Goal: Task Accomplishment & Management: Manage account settings

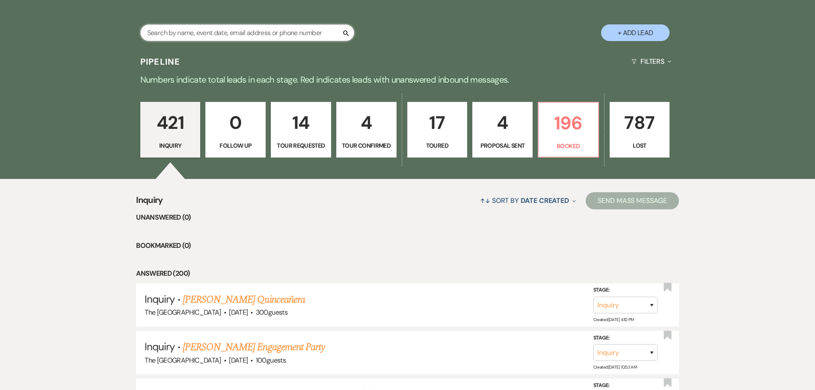
click at [276, 35] on input "text" at bounding box center [247, 32] width 214 height 17
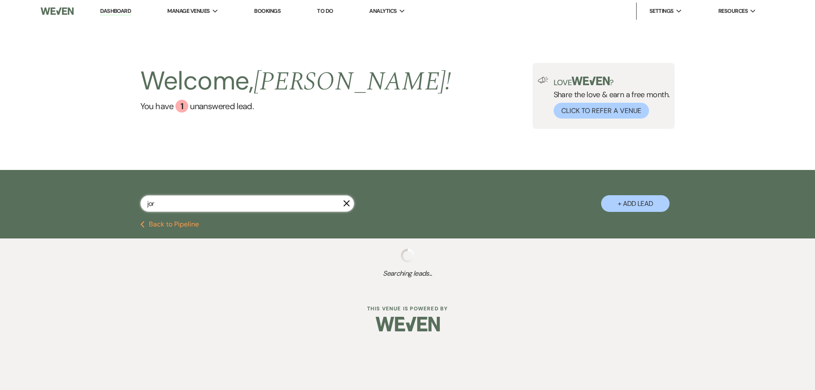
type input "jord"
select select "8"
select select "11"
select select "8"
select select "10"
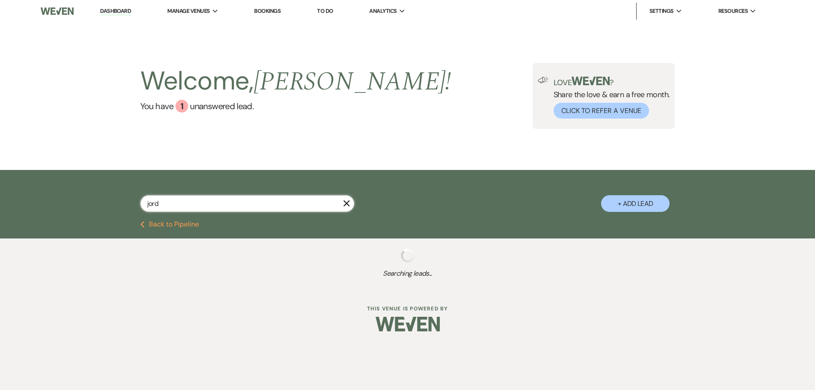
select select "8"
select select "11"
select select "2"
select select "8"
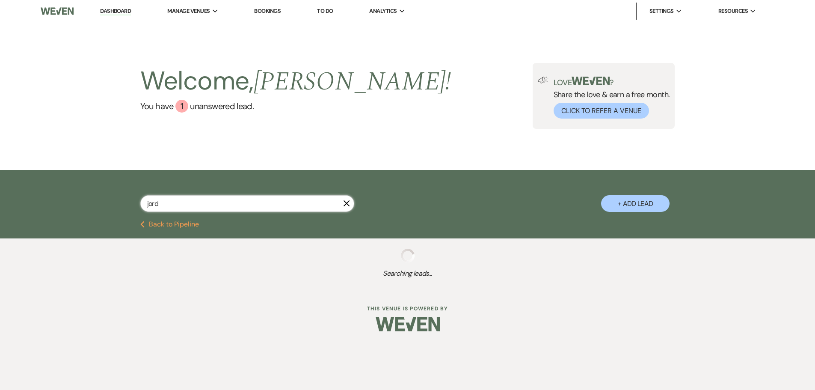
select select "6"
select select "8"
select select "5"
select select "8"
select select "5"
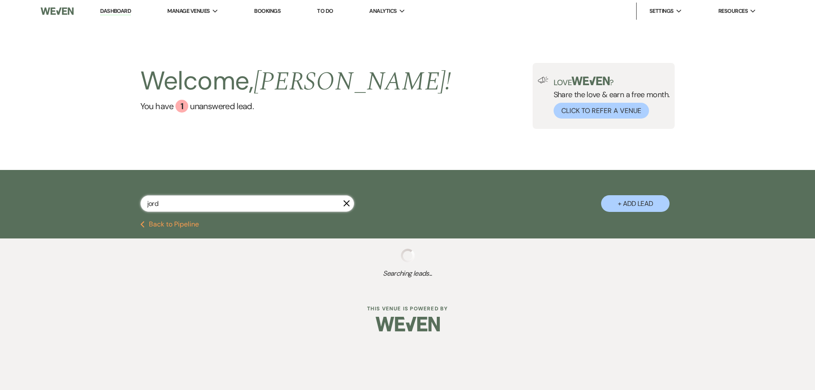
select select "8"
select select "11"
select select "8"
select select "10"
select select "8"
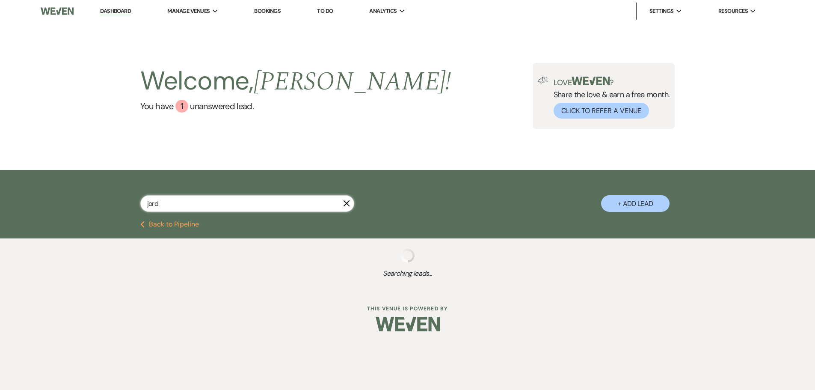
select select "6"
select select "8"
select select "5"
select select "8"
select select "5"
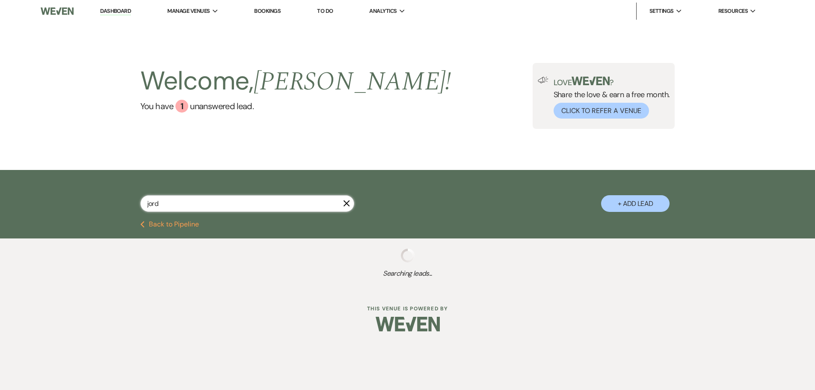
select select "8"
select select "5"
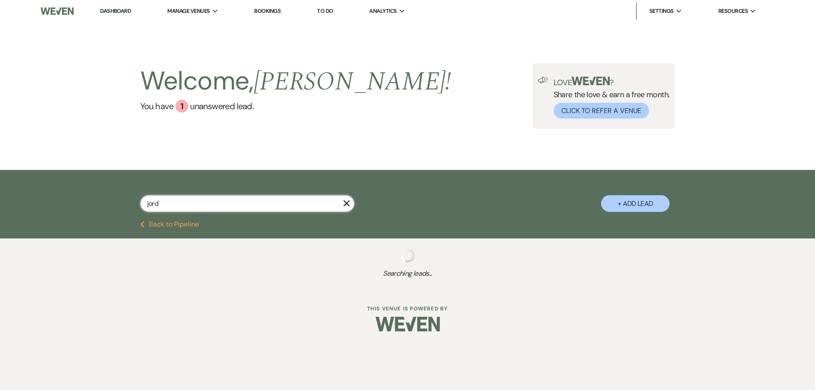
select select "8"
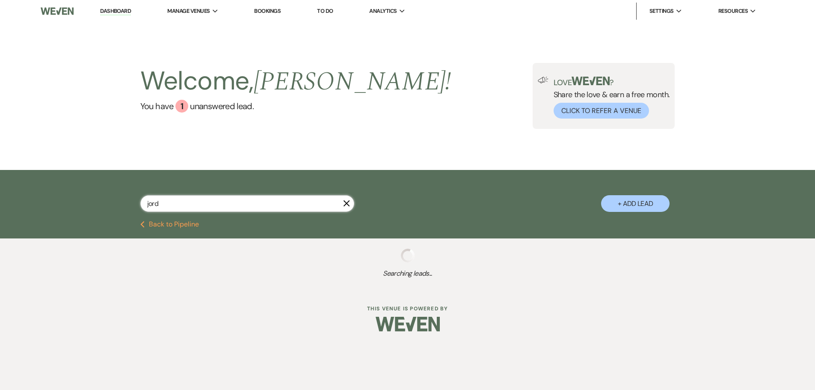
select select "8"
select select "10"
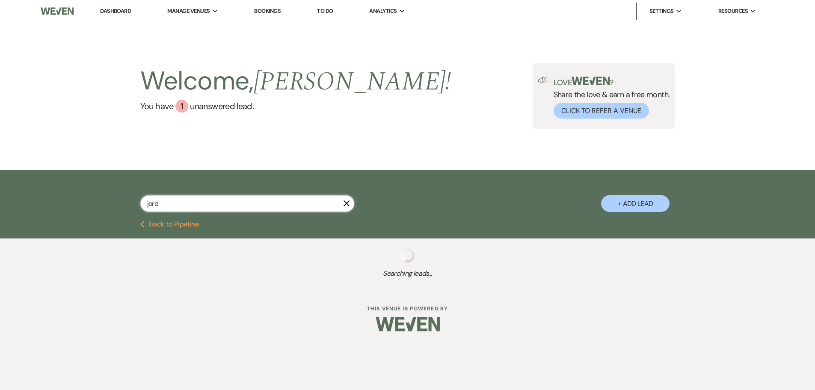
select select "8"
select select "6"
select select "8"
select select "10"
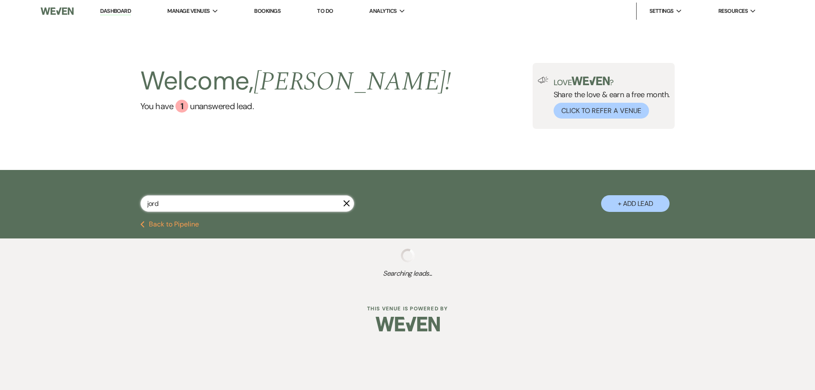
select select "8"
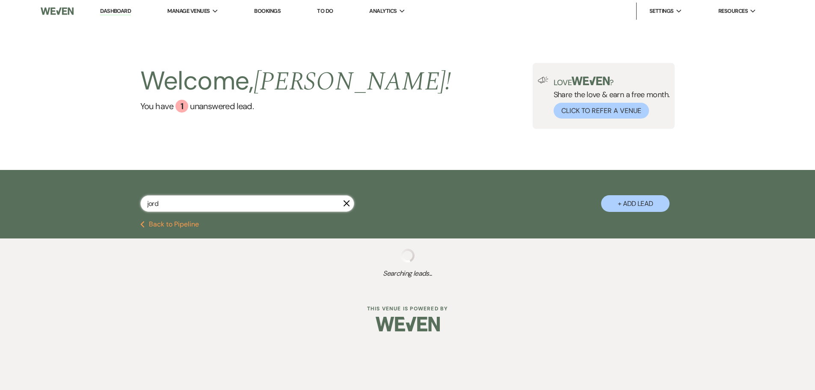
select select "7"
select select "8"
select select "7"
select select "8"
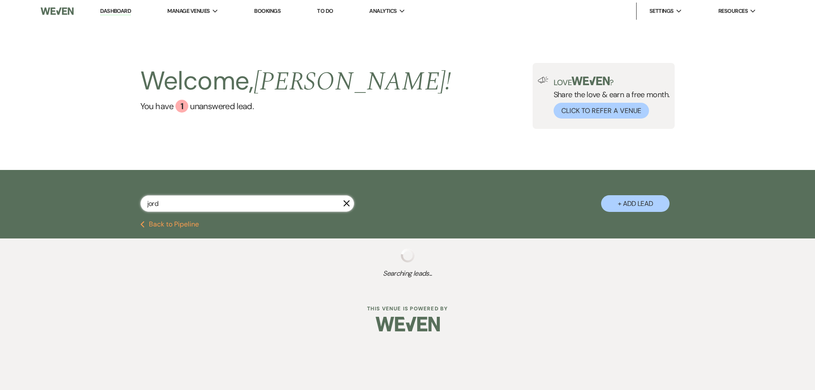
select select "8"
select select "10"
select select "8"
select select "5"
select select "8"
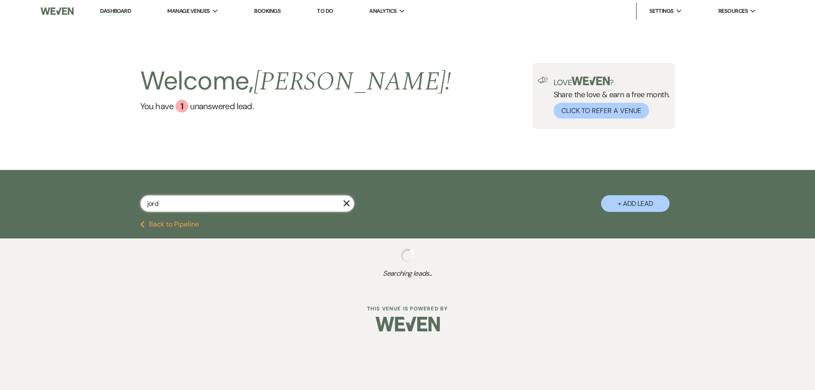
select select "7"
select select "8"
select select "5"
select select "8"
select select "10"
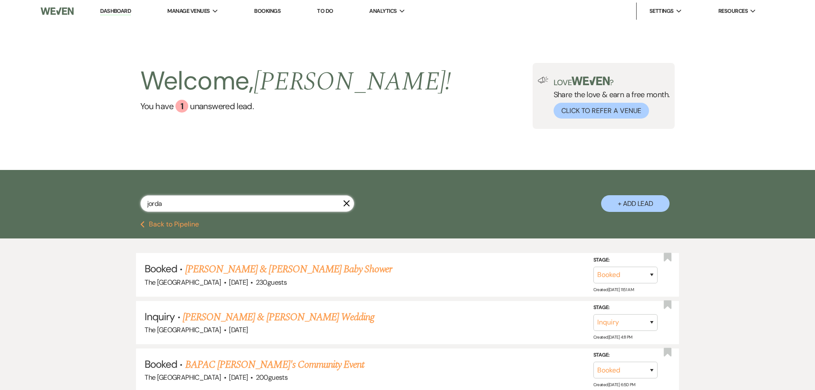
type input "jordan"
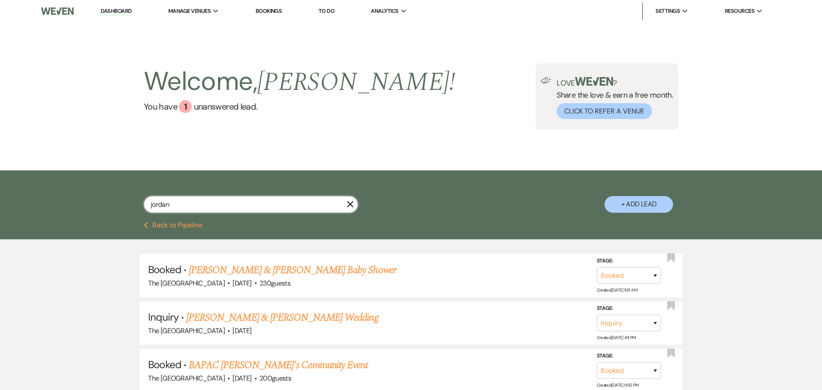
select select "8"
select select "10"
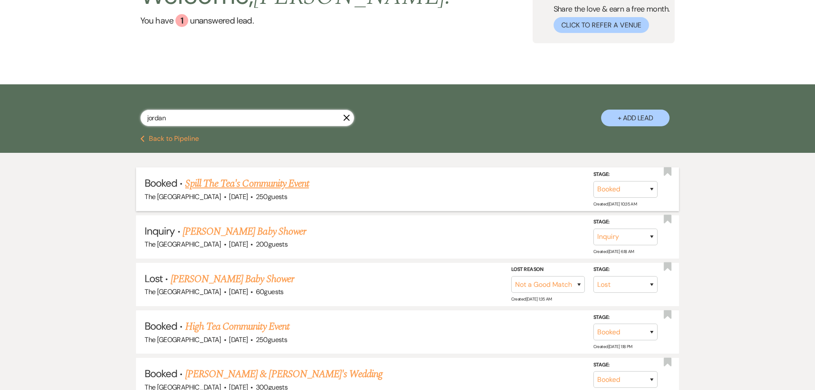
scroll to position [128, 0]
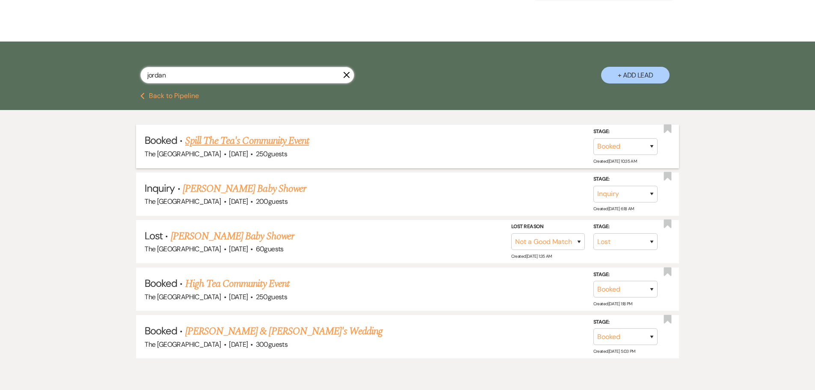
type input "jordan"
click at [288, 141] on link "Spill The Tea's Community Event" at bounding box center [247, 140] width 124 height 15
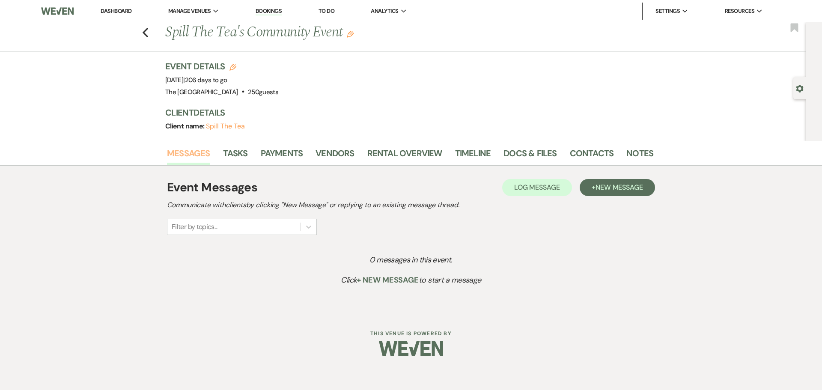
click at [187, 149] on link "Messages" at bounding box center [188, 155] width 43 height 19
click at [273, 152] on link "Payments" at bounding box center [282, 155] width 42 height 19
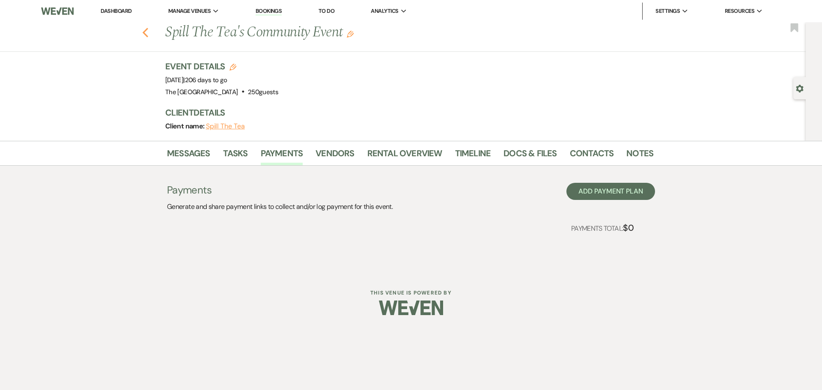
click at [147, 33] on icon "Previous" at bounding box center [145, 32] width 6 height 10
select select "8"
select select "10"
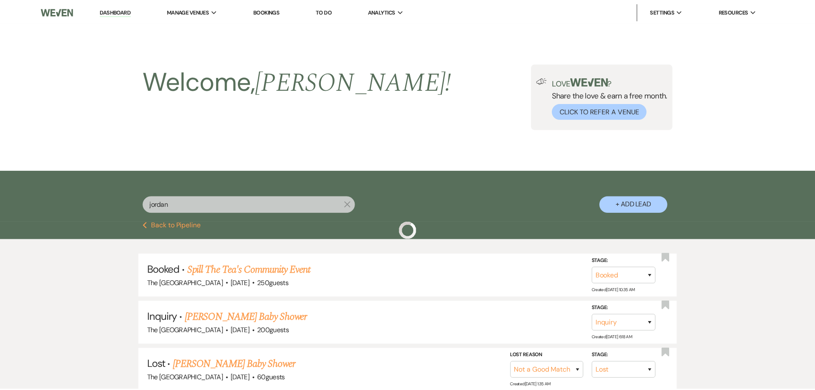
scroll to position [128, 0]
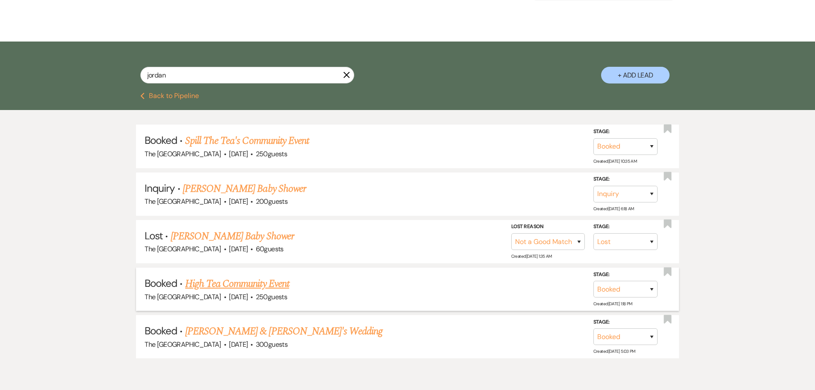
click at [274, 284] on link "High Tea Community Event" at bounding box center [237, 283] width 104 height 15
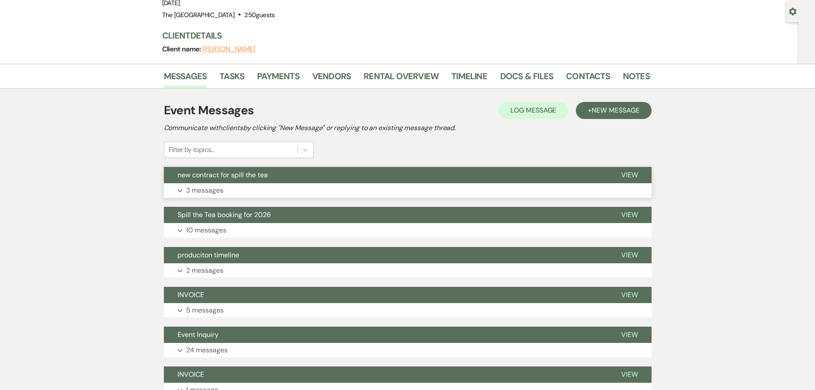
scroll to position [86, 0]
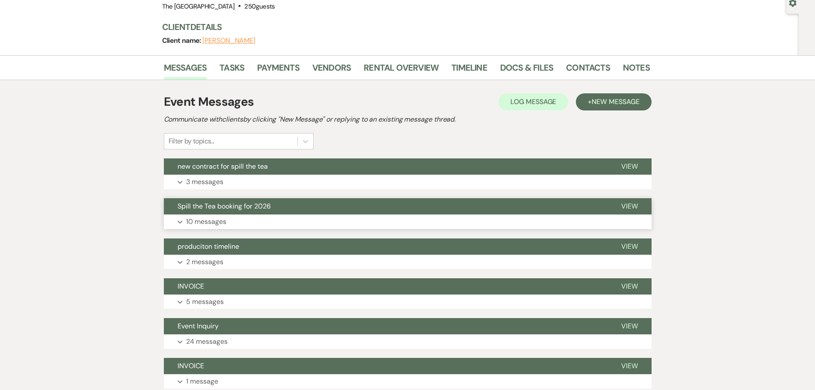
click at [633, 202] on span "View" at bounding box center [629, 206] width 17 height 9
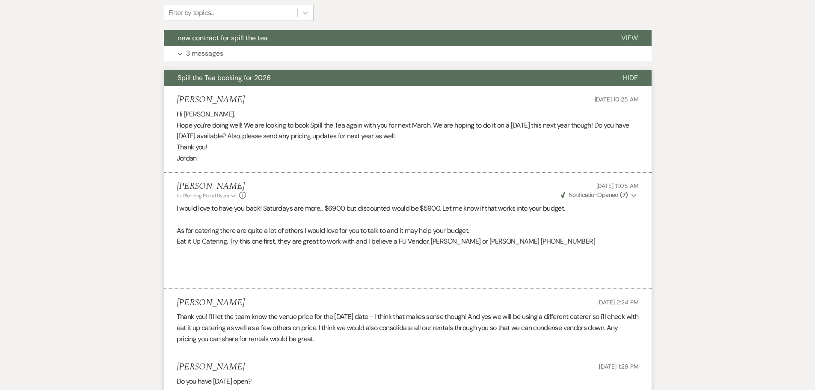
scroll to position [0, 0]
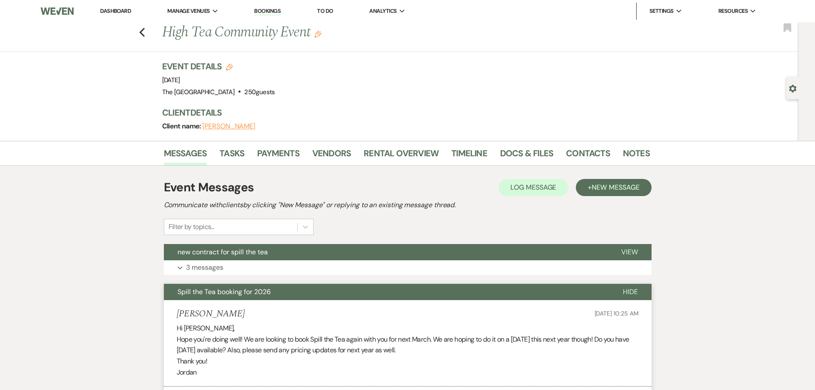
click at [272, 12] on link "Bookings" at bounding box center [267, 11] width 27 height 8
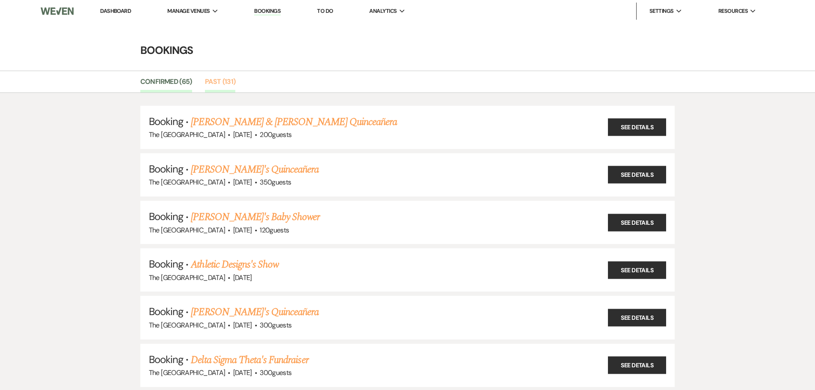
click at [220, 77] on link "Past (131)" at bounding box center [220, 84] width 31 height 16
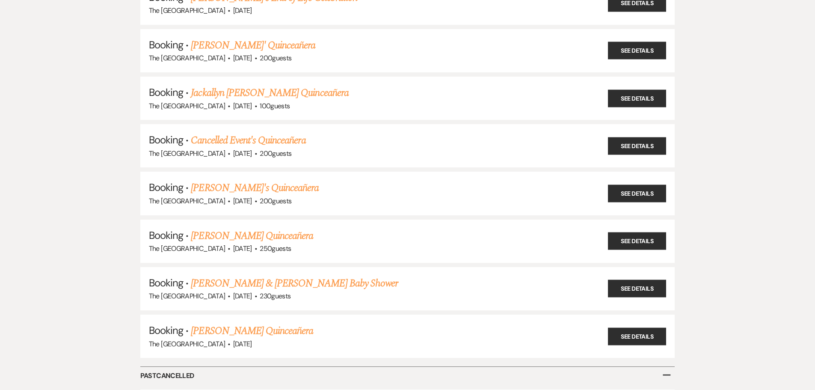
scroll to position [5992, 0]
